Goal: Entertainment & Leisure: Consume media (video, audio)

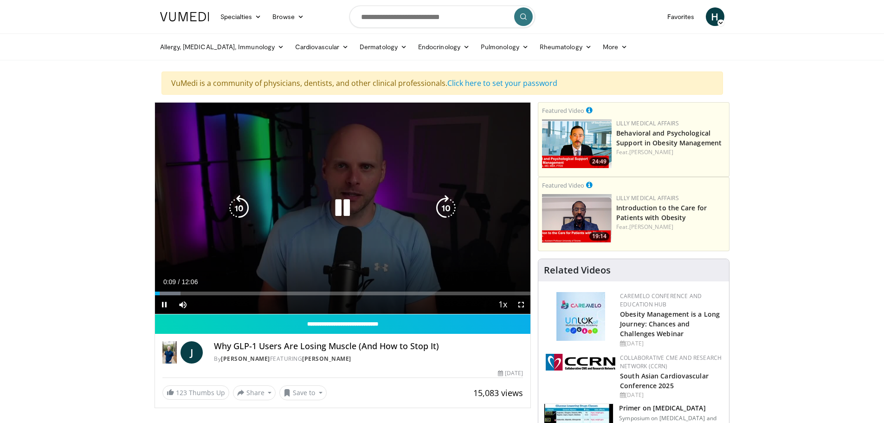
click at [350, 243] on div "10 seconds Tap to unmute" at bounding box center [343, 208] width 376 height 211
click at [333, 235] on div "10 seconds Tap to unmute" at bounding box center [343, 208] width 376 height 211
click at [364, 208] on div "Video Player" at bounding box center [343, 208] width 226 height 19
